Goal: Use online tool/utility: Utilize a website feature to perform a specific function

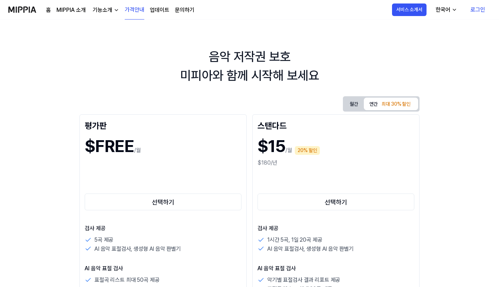
click at [476, 8] on link "로그인" at bounding box center [478, 10] width 26 height 20
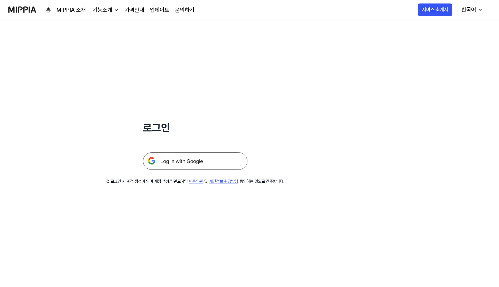
click at [197, 163] on img at bounding box center [195, 160] width 105 height 17
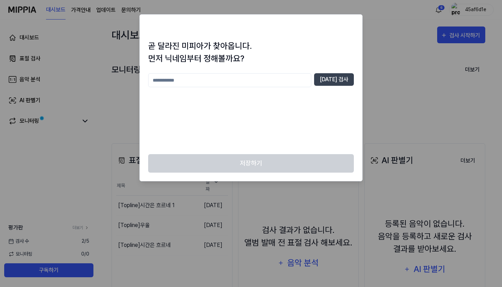
click at [270, 79] on input "text" at bounding box center [229, 80] width 163 height 14
type input "*****"
click at [337, 79] on button "[DATE] 검사" at bounding box center [334, 79] width 40 height 13
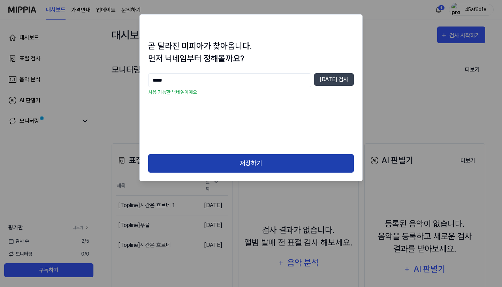
click at [235, 156] on button "저장하기" at bounding box center [251, 163] width 206 height 18
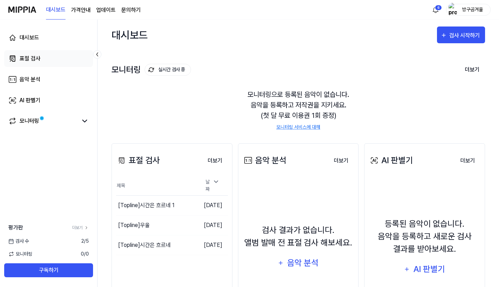
click at [43, 61] on link "표절 검사" at bounding box center [48, 58] width 89 height 17
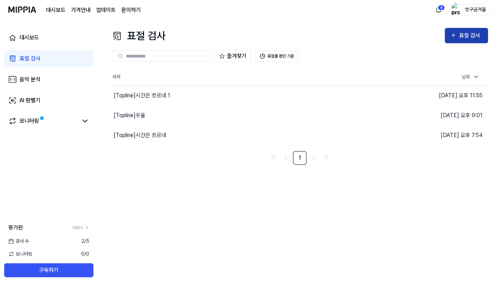
click at [470, 31] on div "표절 검사" at bounding box center [470, 35] width 23 height 9
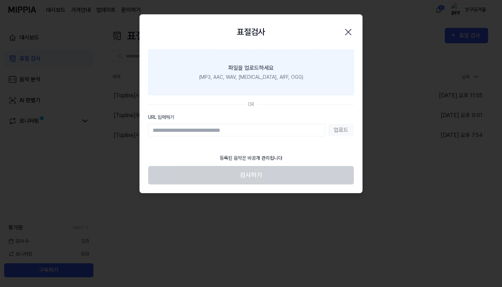
click at [250, 85] on label "파일을 업로드하세요 (MP3, AAC, WAV, [MEDICAL_DATA], AIFF, OGG)" at bounding box center [251, 73] width 206 height 46
click at [0, 0] on input "파일을 업로드하세요 (MP3, AAC, WAV, [MEDICAL_DATA], AIFF, OGG)" at bounding box center [0, 0] width 0 height 0
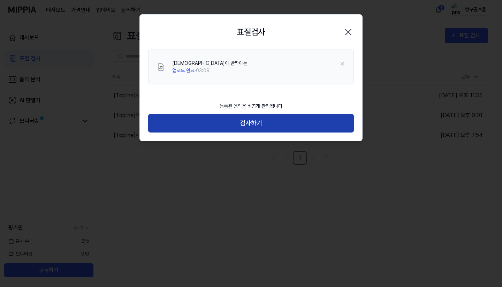
click at [288, 119] on button "검사하기" at bounding box center [251, 123] width 206 height 18
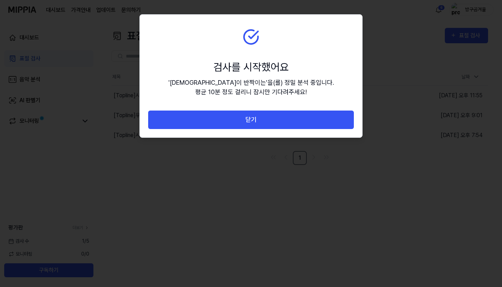
click at [288, 119] on button "닫기" at bounding box center [251, 120] width 206 height 18
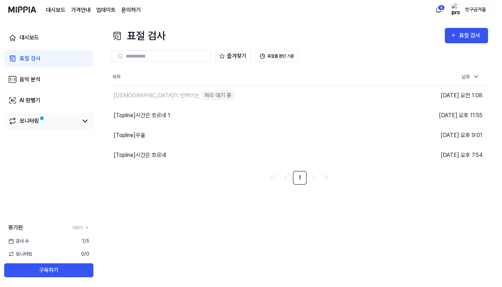
click at [42, 125] on link "모니터링" at bounding box center [43, 121] width 70 height 8
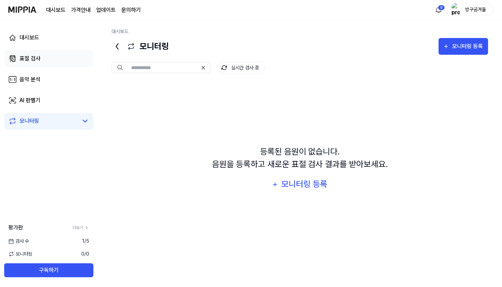
click at [50, 61] on link "표절 검사" at bounding box center [48, 58] width 89 height 17
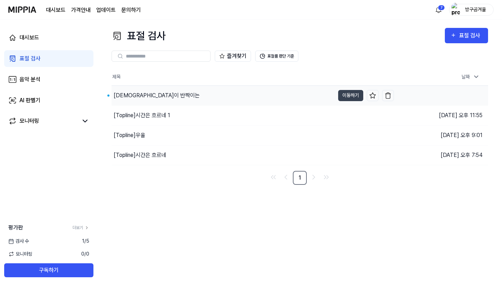
click at [135, 94] on div "[DEMOGRAPHIC_DATA]이 반짝이는" at bounding box center [157, 95] width 86 height 8
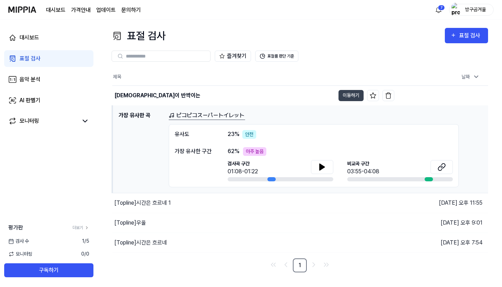
click at [232, 133] on span "23 %" at bounding box center [234, 134] width 12 height 8
click at [207, 114] on link "ピコピコスーパートイレット" at bounding box center [207, 115] width 76 height 9
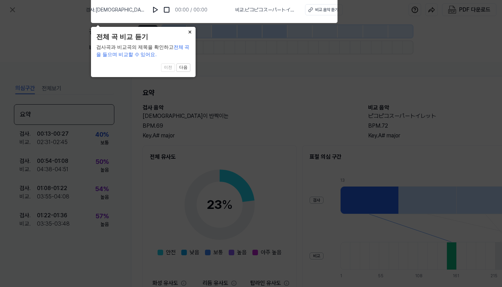
click at [190, 33] on button "×" at bounding box center [190, 32] width 11 height 10
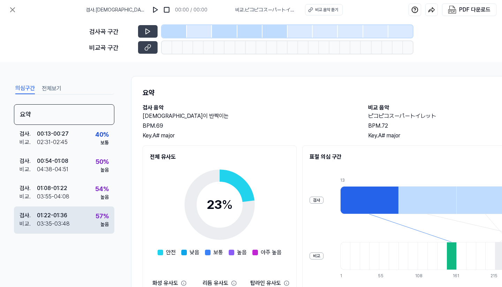
click at [85, 215] on div "검사 . 01:22 - 01:36 비교 . 03:35 - 03:48 57 % 높음" at bounding box center [64, 219] width 100 height 27
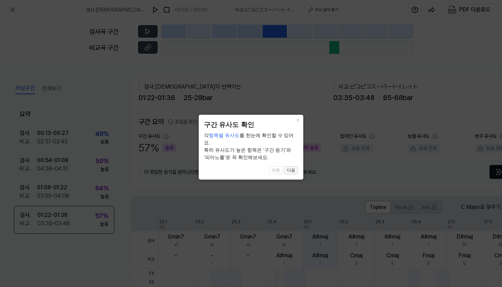
click at [296, 166] on button "다음" at bounding box center [291, 170] width 14 height 8
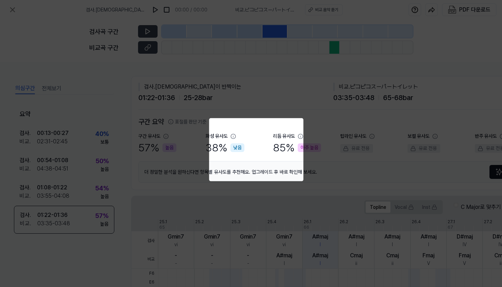
scroll to position [157, 64]
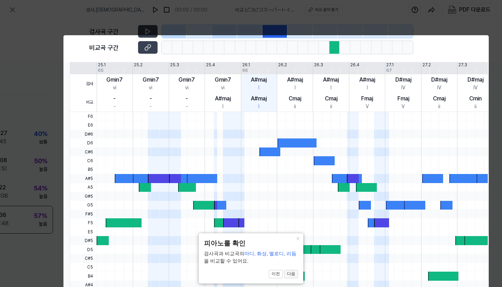
click at [290, 272] on button "다음" at bounding box center [291, 274] width 14 height 8
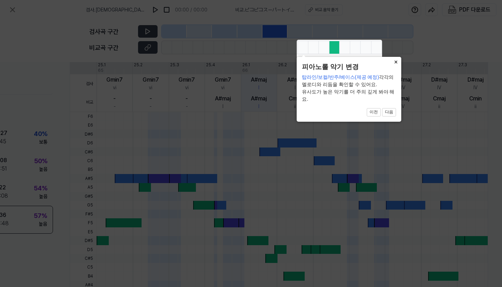
click at [393, 67] on button "×" at bounding box center [395, 62] width 11 height 10
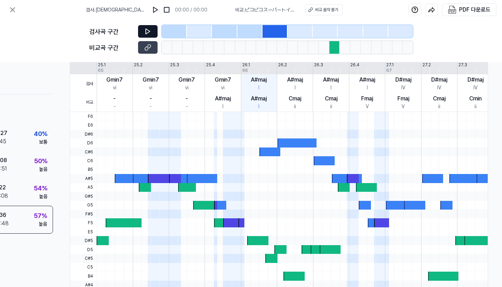
click at [144, 29] on icon at bounding box center [147, 31] width 7 height 7
click at [231, 30] on div at bounding box center [224, 31] width 25 height 13
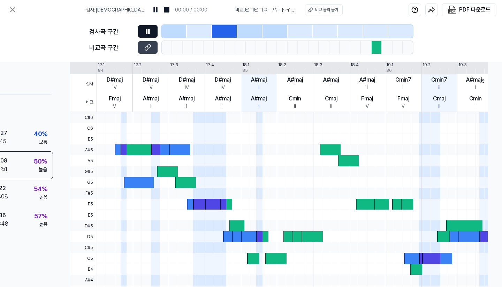
click at [247, 29] on div at bounding box center [250, 31] width 25 height 13
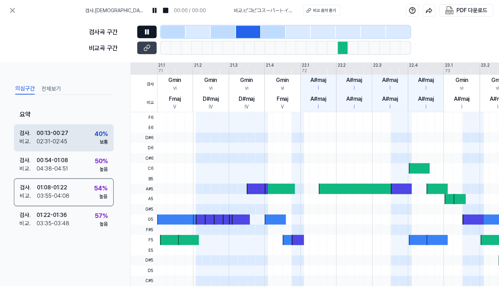
scroll to position [157, 0]
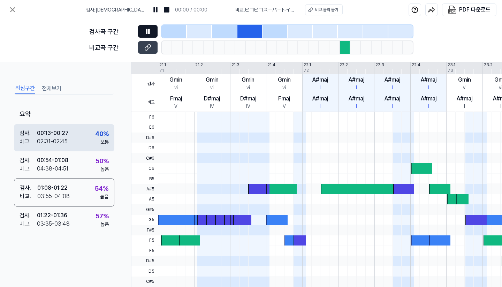
click at [39, 149] on div "검사 . 00:13 - 00:27 비교 . 02:31 - 02:45 40 % 보통" at bounding box center [64, 137] width 100 height 27
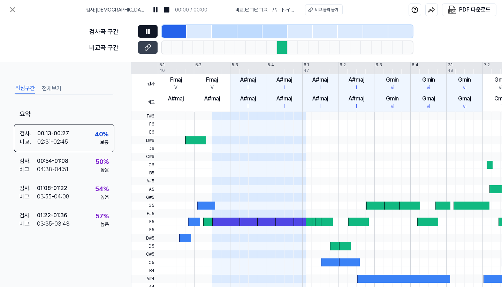
click at [153, 33] on button at bounding box center [148, 31] width 20 height 13
click at [326, 10] on div "비교 음악 듣기" at bounding box center [326, 10] width 23 height 6
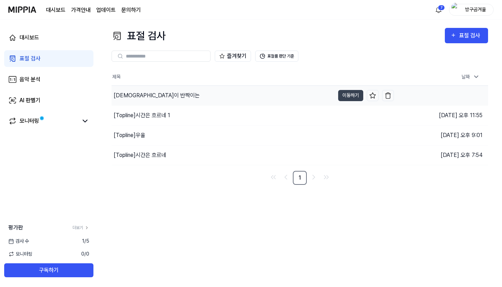
click at [147, 102] on div "[DEMOGRAPHIC_DATA]이 반짝이는" at bounding box center [223, 96] width 223 height 20
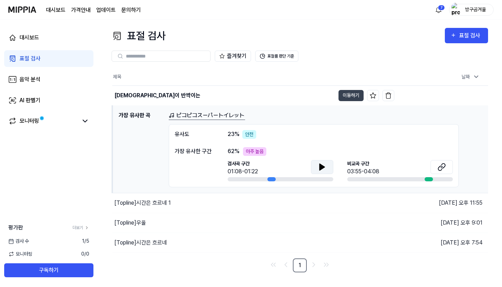
click at [320, 161] on button at bounding box center [322, 167] width 22 height 14
click at [47, 114] on div "모니터링" at bounding box center [48, 121] width 89 height 17
click at [30, 121] on div "모니터링" at bounding box center [30, 121] width 20 height 8
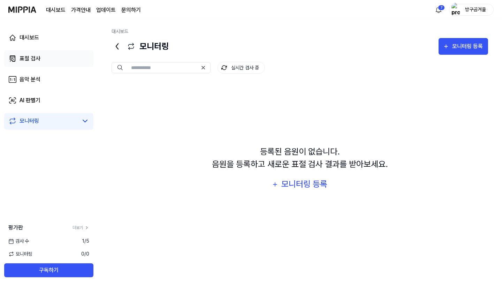
click at [29, 66] on link "표절 검사" at bounding box center [48, 58] width 89 height 17
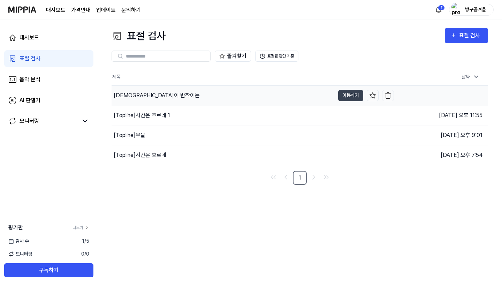
click at [169, 94] on div "[DEMOGRAPHIC_DATA]이 반짝이는" at bounding box center [223, 96] width 223 height 20
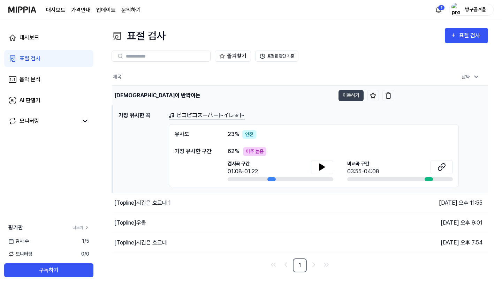
click at [145, 94] on div "[DEMOGRAPHIC_DATA]이 반짝이는" at bounding box center [157, 95] width 86 height 8
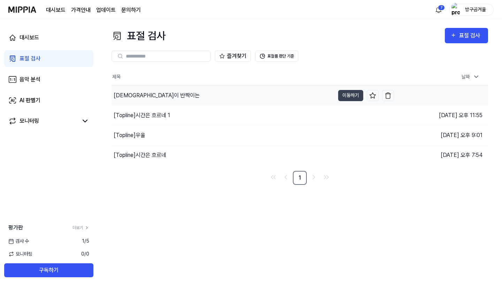
click at [153, 94] on div "[DEMOGRAPHIC_DATA]이 반짝이는" at bounding box center [157, 95] width 86 height 8
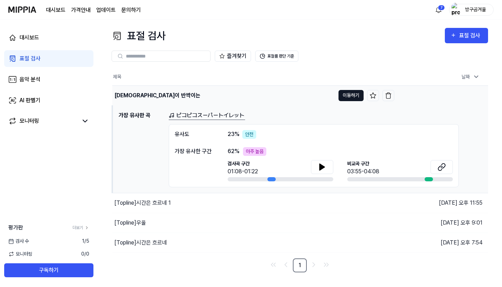
click at [351, 94] on button "이동하기" at bounding box center [351, 95] width 25 height 11
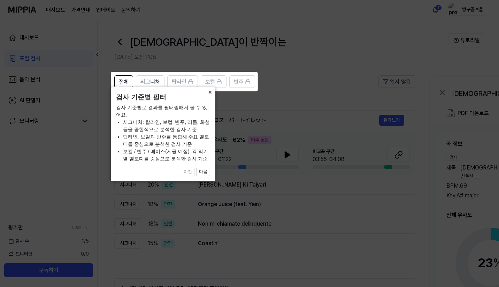
click at [209, 97] on button "×" at bounding box center [209, 92] width 11 height 10
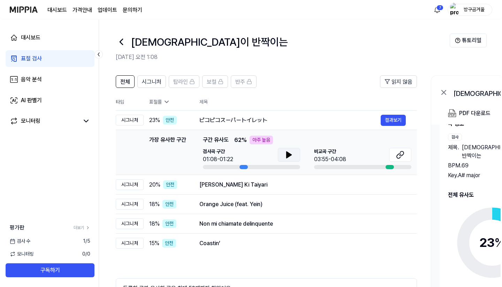
scroll to position [0, 0]
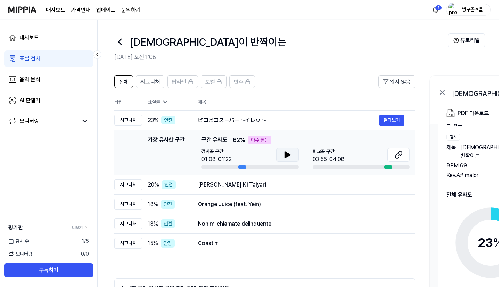
click at [281, 158] on button at bounding box center [288, 155] width 22 height 14
click at [254, 141] on div "아주 높음" at bounding box center [259, 140] width 23 height 9
click at [243, 166] on div at bounding box center [242, 167] width 8 height 4
click at [238, 166] on div at bounding box center [242, 167] width 8 height 4
click at [397, 123] on button "결과보기" at bounding box center [392, 120] width 25 height 11
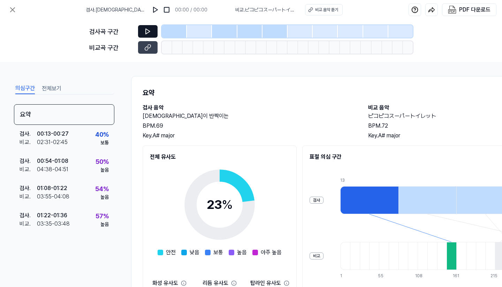
click at [154, 31] on button at bounding box center [148, 31] width 20 height 13
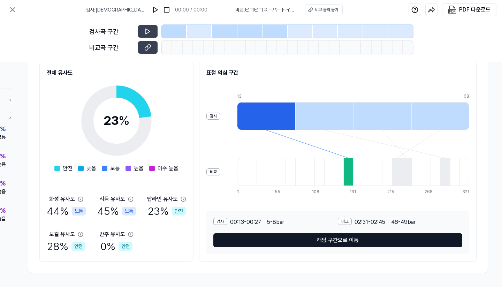
click at [374, 243] on button "해당 구간으로 이동" at bounding box center [337, 240] width 249 height 14
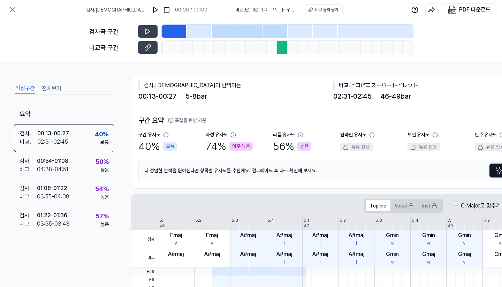
scroll to position [2, 0]
click at [302, 137] on icon at bounding box center [301, 135] width 6 height 6
